Goal: Information Seeking & Learning: Learn about a topic

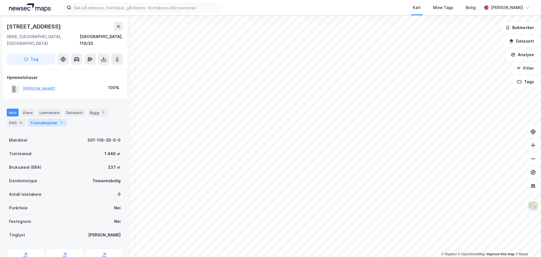
click at [59, 120] on div "7" at bounding box center [62, 123] width 6 height 6
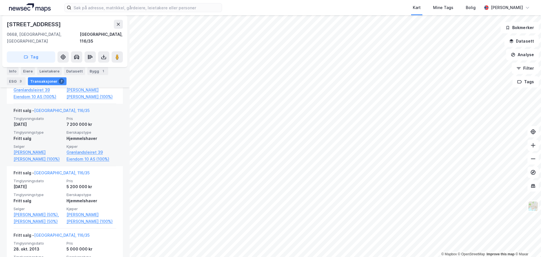
scroll to position [254, 0]
click at [48, 148] on link "[PERSON_NAME] [PERSON_NAME] (100%)" at bounding box center [39, 155] width 50 height 14
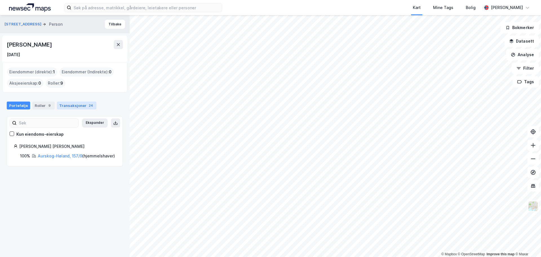
click at [64, 103] on div "Transaksjoner 24" at bounding box center [76, 105] width 39 height 8
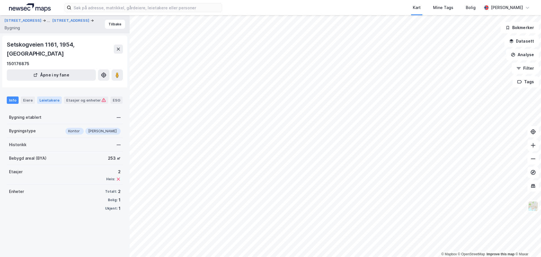
click at [54, 96] on div "Leietakere" at bounding box center [49, 99] width 25 height 7
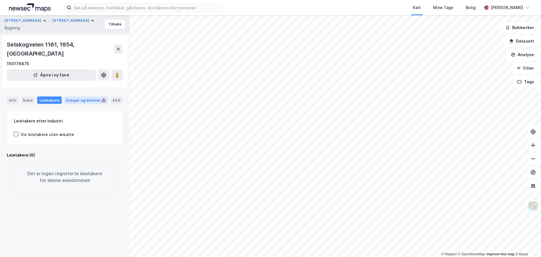
click at [75, 98] on div "Etasjer og enheter" at bounding box center [86, 100] width 40 height 5
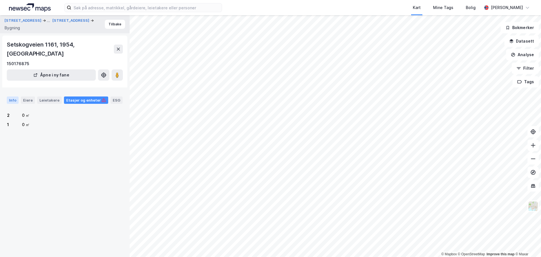
click at [14, 96] on div "Info" at bounding box center [13, 99] width 12 height 7
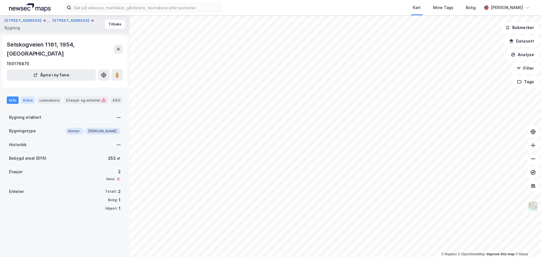
click at [21, 96] on div "Eiere" at bounding box center [28, 99] width 14 height 7
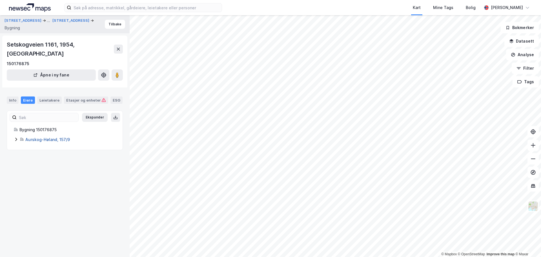
click at [42, 137] on link "Aurskog-Høland, 157/9" at bounding box center [47, 139] width 45 height 5
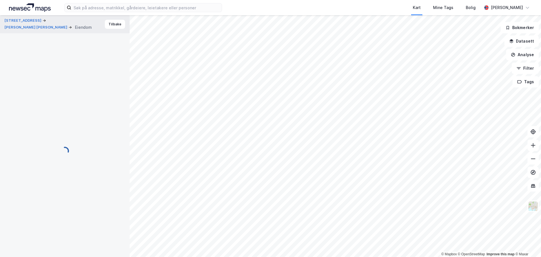
scroll to position [39, 0]
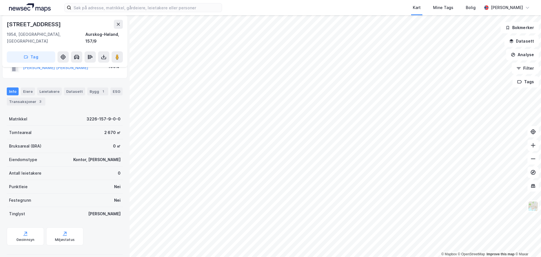
scroll to position [21, 0]
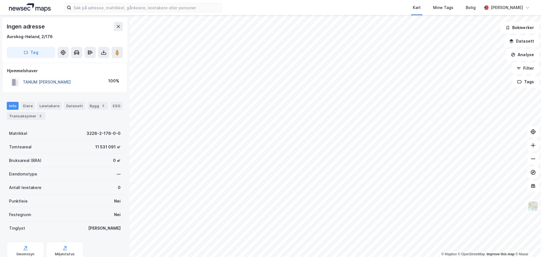
drag, startPoint x: 56, startPoint y: 82, endPoint x: 52, endPoint y: 82, distance: 4.0
click at [0, 0] on button "TANUM [PERSON_NAME]" at bounding box center [0, 0] width 0 height 0
drag, startPoint x: 81, startPoint y: 84, endPoint x: 22, endPoint y: 85, distance: 59.5
click at [22, 85] on div "TANUM [PERSON_NAME] 100%" at bounding box center [65, 82] width 116 height 12
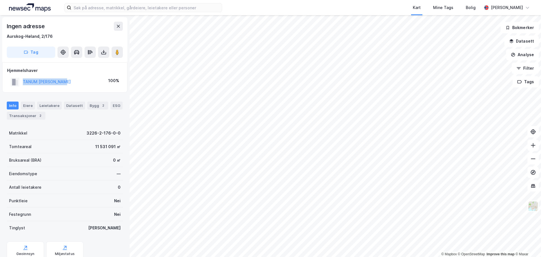
copy button "TANUM [PERSON_NAME]"
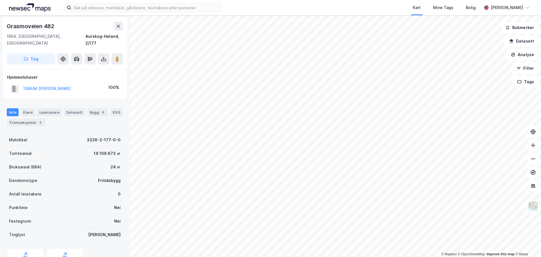
scroll to position [0, 0]
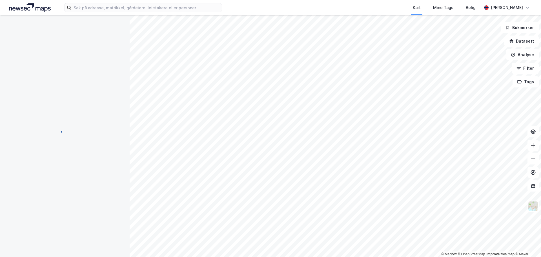
scroll to position [0, 0]
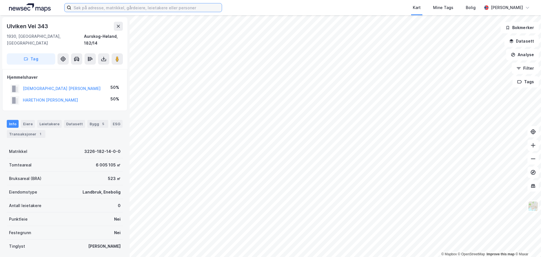
click at [206, 6] on input at bounding box center [146, 7] width 151 height 8
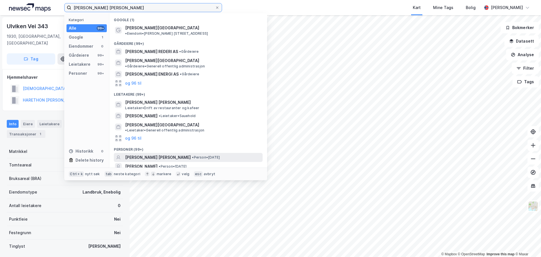
type input "[PERSON_NAME] [PERSON_NAME]"
click at [177, 154] on span "[PERSON_NAME] [PERSON_NAME]" at bounding box center [158, 157] width 66 height 7
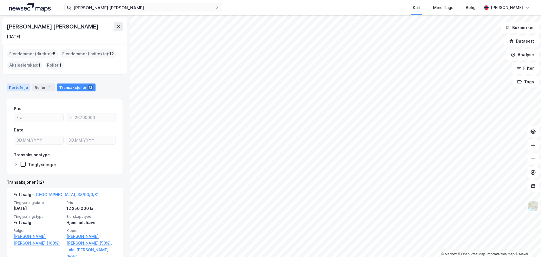
click at [14, 88] on div "Portefølje" at bounding box center [18, 87] width 23 height 8
